Goal: Task Accomplishment & Management: Complete application form

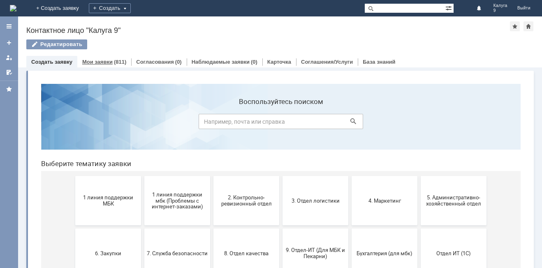
click at [106, 62] on link "Мои заявки" at bounding box center [97, 62] width 30 height 6
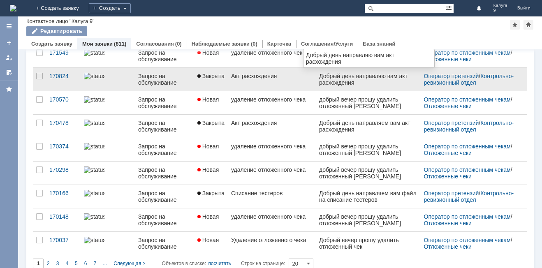
scroll to position [317, 0]
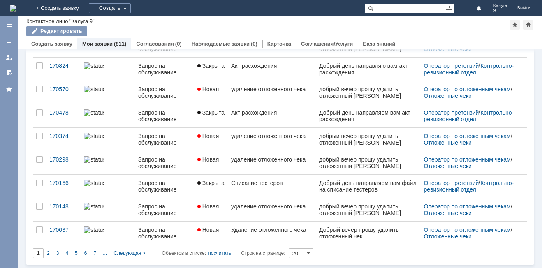
click at [46, 252] on div "2" at bounding box center [48, 253] width 9 height 10
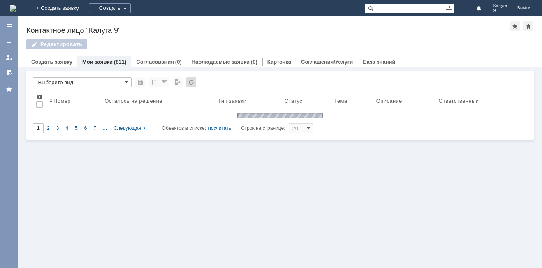
type input "2"
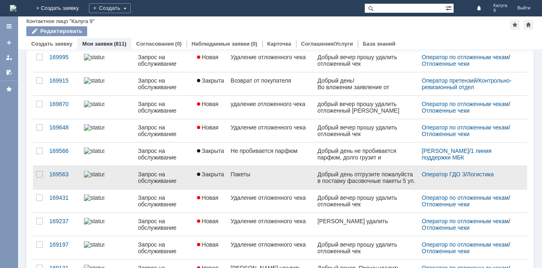
click at [272, 176] on div "Пакеты" at bounding box center [271, 174] width 80 height 7
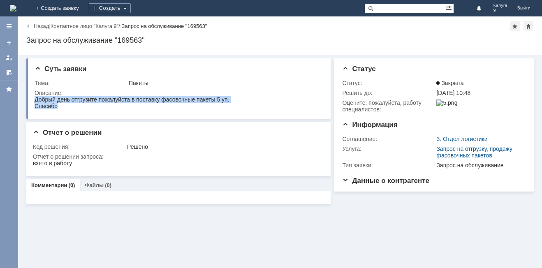
drag, startPoint x: 35, startPoint y: 100, endPoint x: 60, endPoint y: 107, distance: 26.3
click at [60, 107] on body "Добрый день отгрузите пожалуйста в поставку фасовочные пакеты 5 уп. [GEOGRAPHIC…" at bounding box center [132, 102] width 195 height 13
copy body "Добрый день отгрузите пожалуйста в поставку фасовочные пакеты 5 уп. [GEOGRAPHIC…"
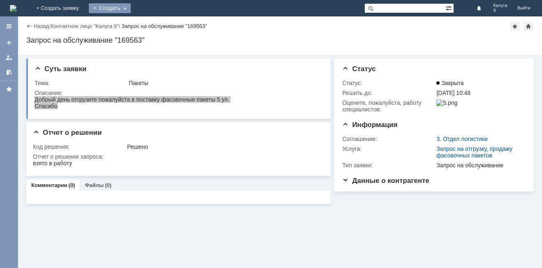
click at [131, 7] on div "Создать" at bounding box center [110, 8] width 42 height 10
click at [153, 25] on link "Заявка" at bounding box center [121, 25] width 62 height 10
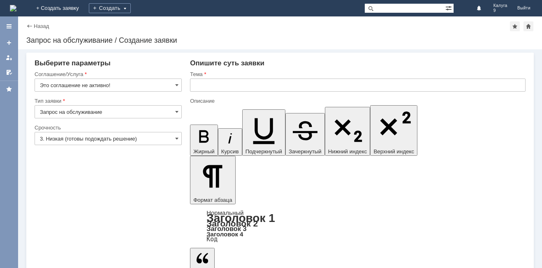
click at [178, 87] on span at bounding box center [176, 85] width 3 height 7
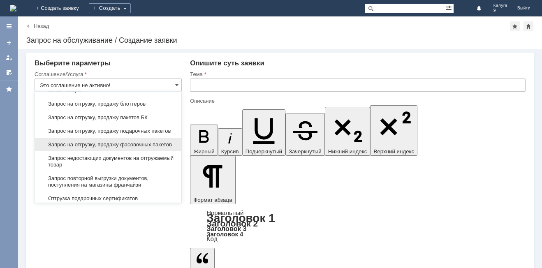
click at [99, 148] on span "Запрос на отгрузку, продажу фасовочных пакетов" at bounding box center [108, 144] width 136 height 7
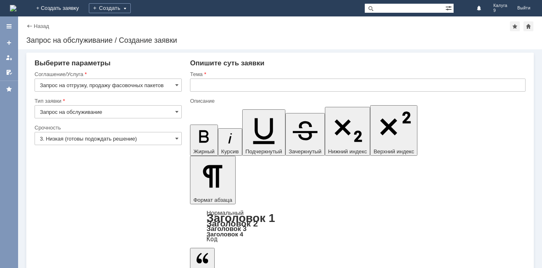
type input "Запрос на отгрузку, продажу фасовочных пакетов"
click at [142, 140] on input "3. Низкая (готовы подождать решение)" at bounding box center [108, 138] width 147 height 13
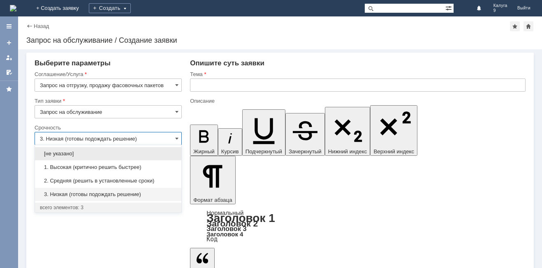
click at [86, 181] on span "2. Средняя (решить в установленные сроки)" at bounding box center [108, 181] width 136 height 7
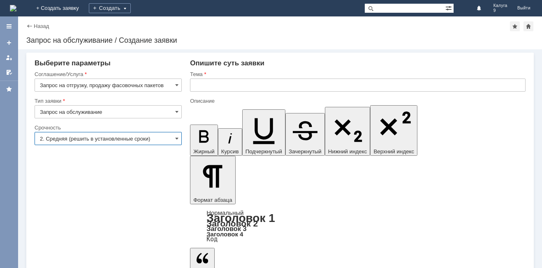
type input "2. Средняя (решить в установленные сроки)"
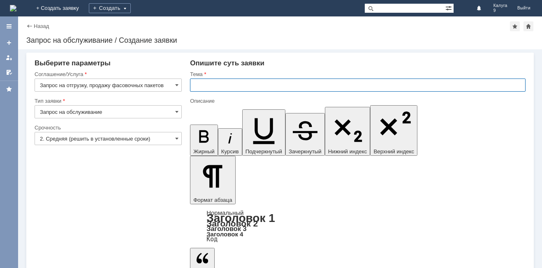
click at [210, 91] on input "text" at bounding box center [357, 85] width 335 height 13
type input "Пакеты"
